Goal: Task Accomplishment & Management: Use online tool/utility

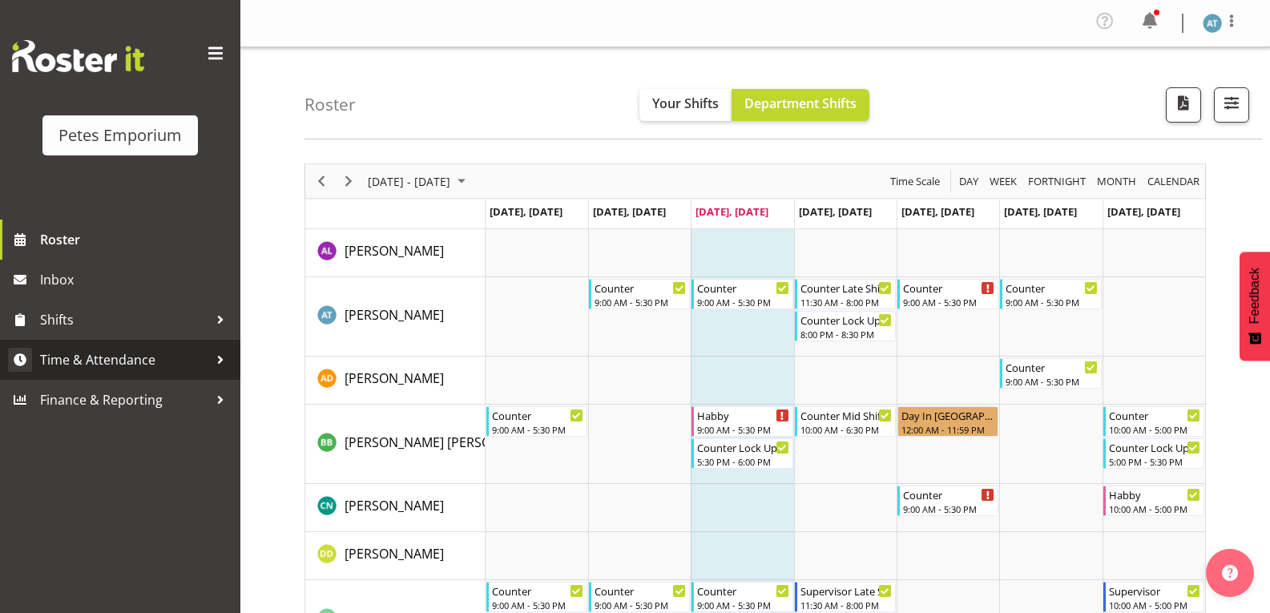
click at [120, 361] on span "Time & Attendance" at bounding box center [124, 360] width 168 height 24
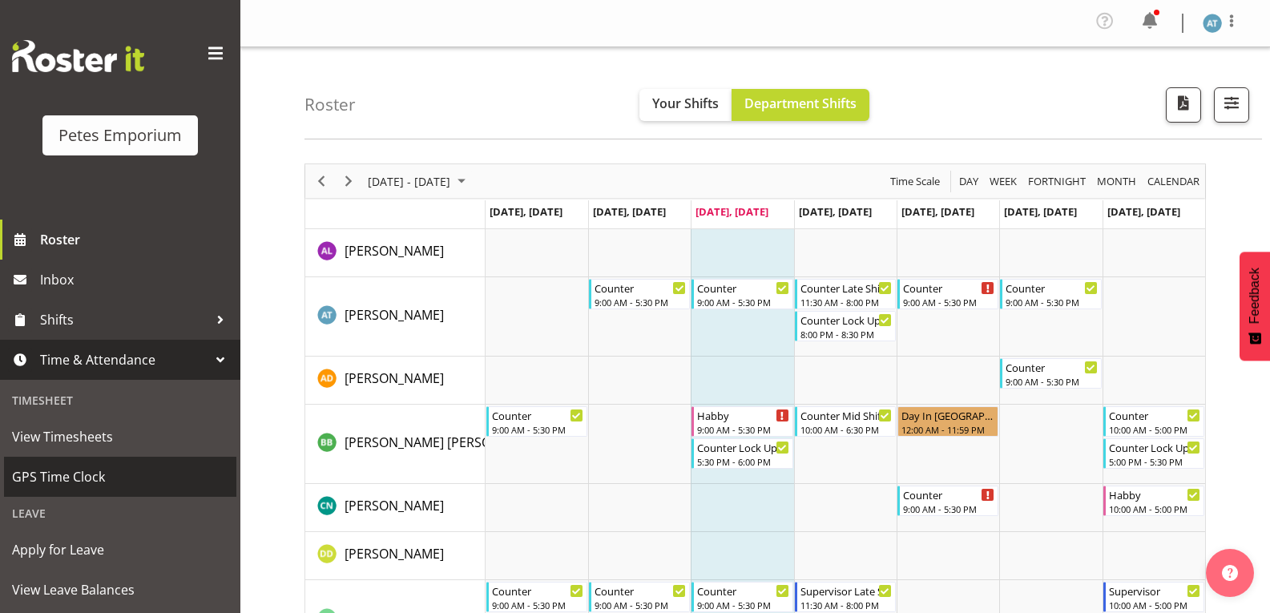
click at [81, 470] on span "GPS Time Clock" at bounding box center [120, 477] width 216 height 24
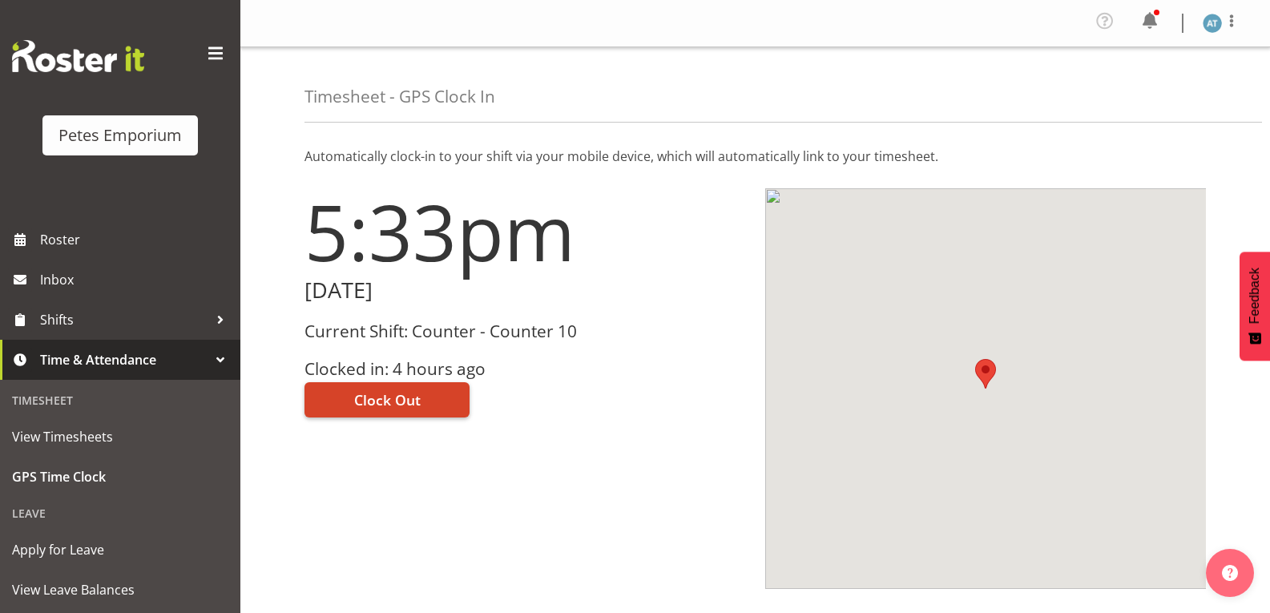
click at [389, 392] on span "Clock Out" at bounding box center [387, 399] width 67 height 21
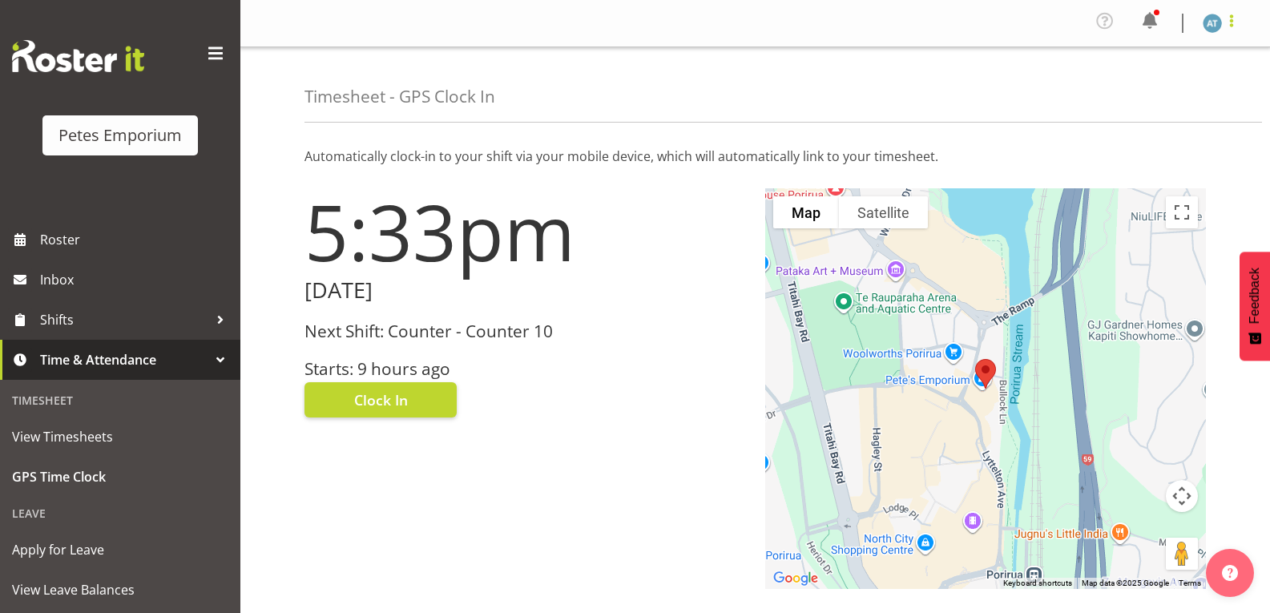
click at [1238, 19] on span at bounding box center [1231, 20] width 19 height 19
click at [1177, 87] on link "Log Out" at bounding box center [1164, 88] width 154 height 29
